Goal: Information Seeking & Learning: Understand process/instructions

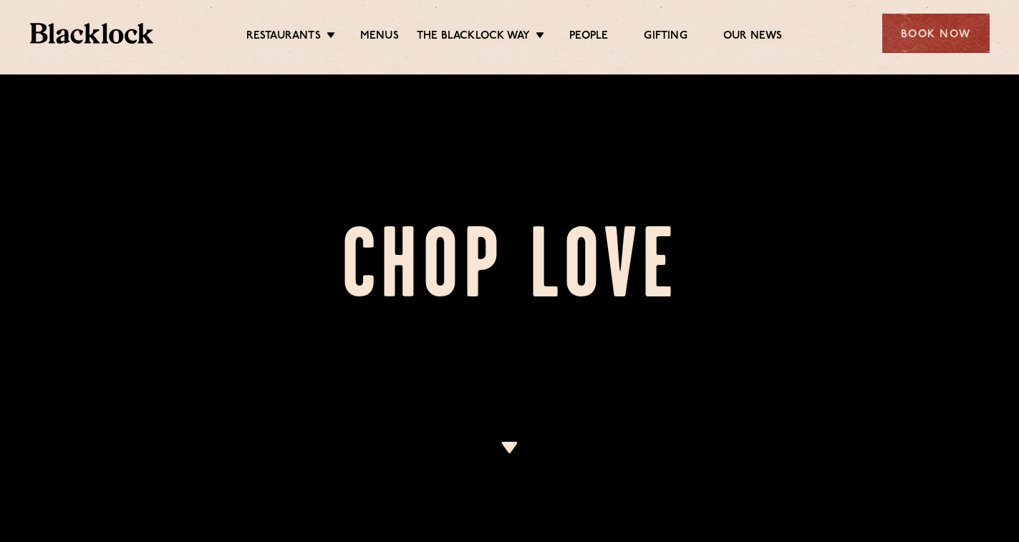
scroll to position [497, 0]
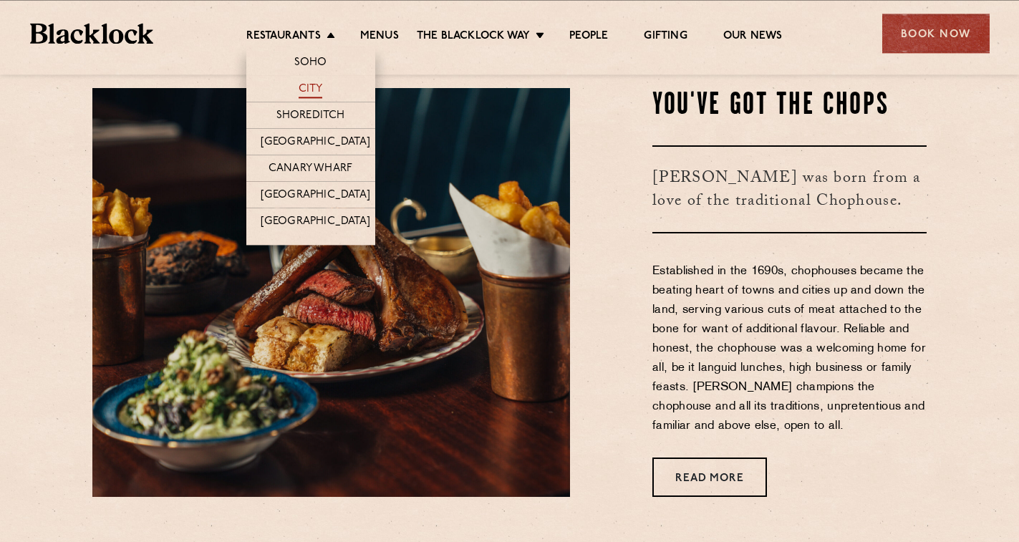
click at [306, 86] on link "City" at bounding box center [310, 90] width 24 height 16
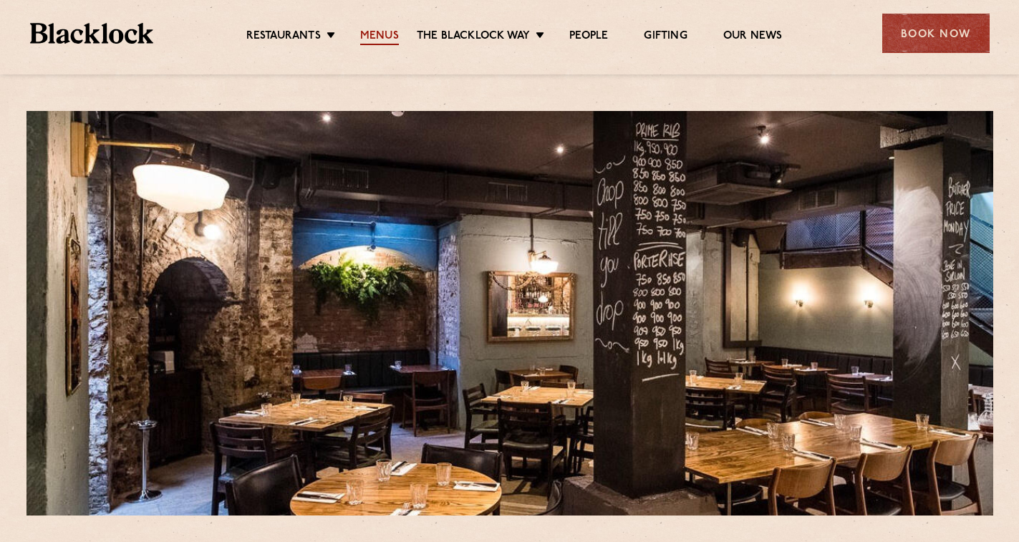
click at [380, 40] on link "Menus" at bounding box center [379, 37] width 39 height 16
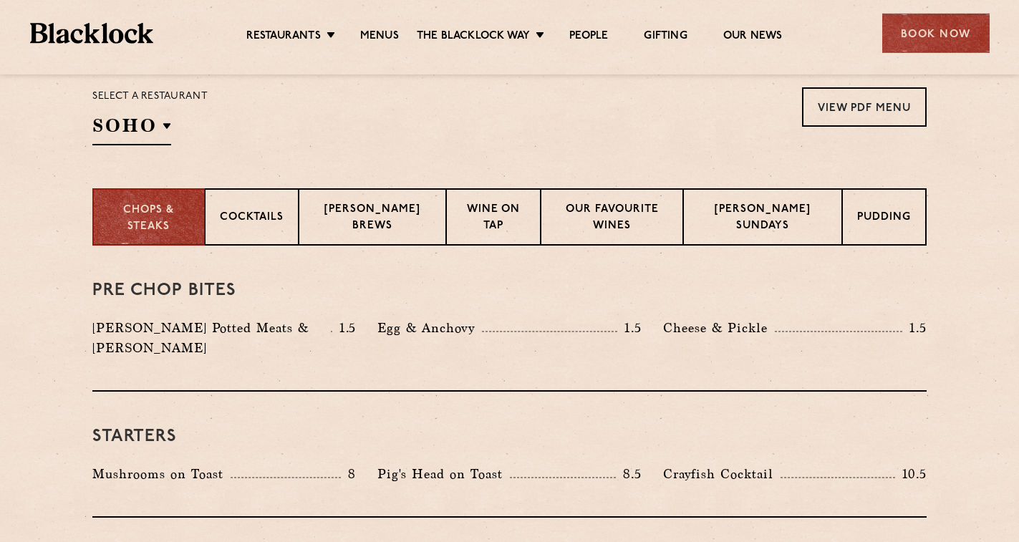
scroll to position [472, 0]
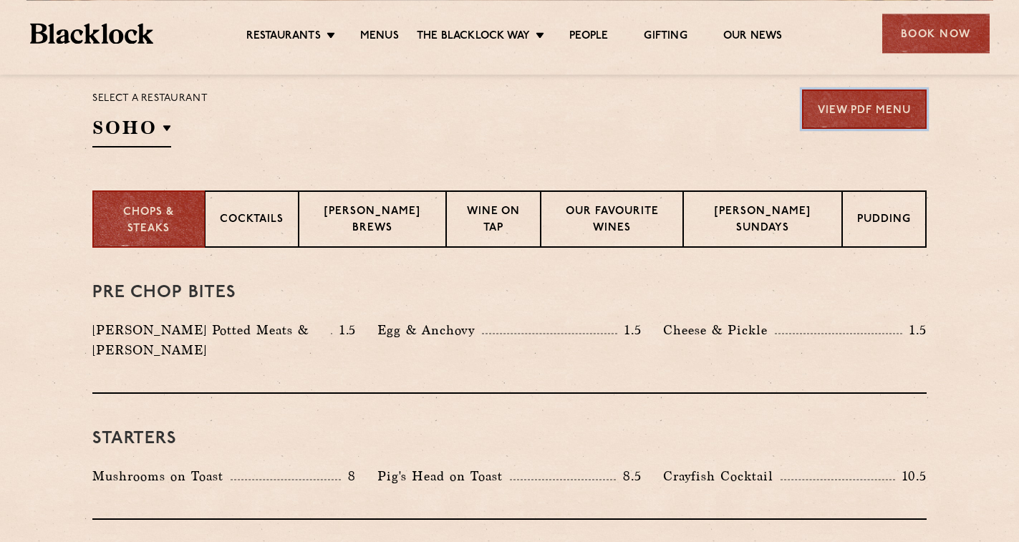
click at [845, 100] on link "View PDF Menu" at bounding box center [864, 108] width 125 height 39
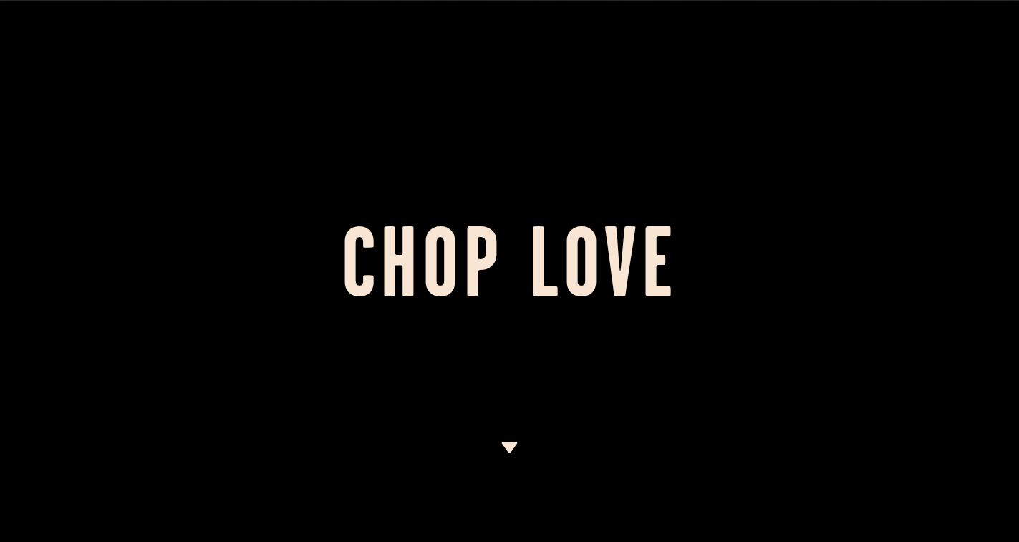
scroll to position [497, 0]
